Goal: Navigation & Orientation: Go to known website

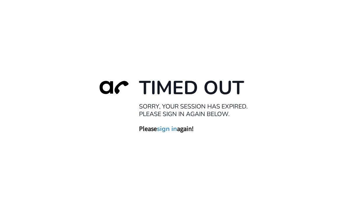
click at [168, 133] on link "sign in" at bounding box center [167, 128] width 20 height 8
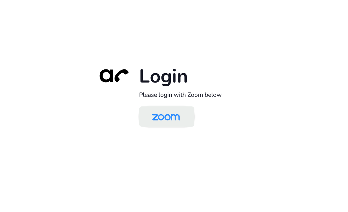
click at [170, 126] on img at bounding box center [166, 116] width 40 height 19
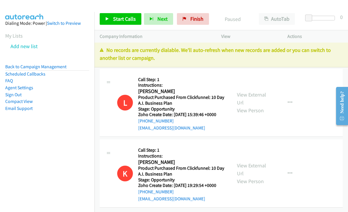
scroll to position [9, 0]
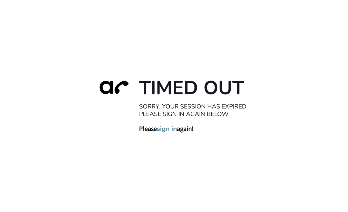
click at [169, 133] on link "sign in" at bounding box center [167, 128] width 20 height 8
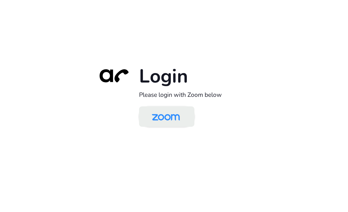
click at [173, 125] on img at bounding box center [166, 116] width 40 height 19
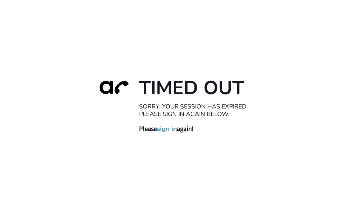
click at [164, 133] on link "sign in" at bounding box center [167, 128] width 20 height 8
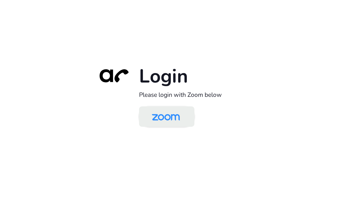
click at [177, 126] on img at bounding box center [166, 116] width 40 height 19
